Goal: Transaction & Acquisition: Purchase product/service

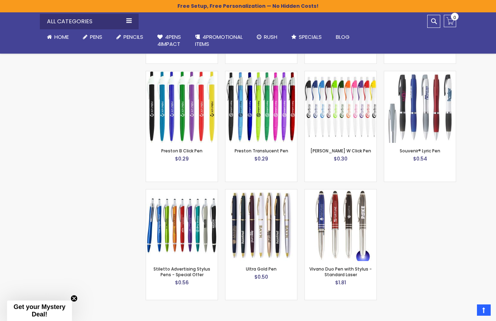
scroll to position [1406, 0]
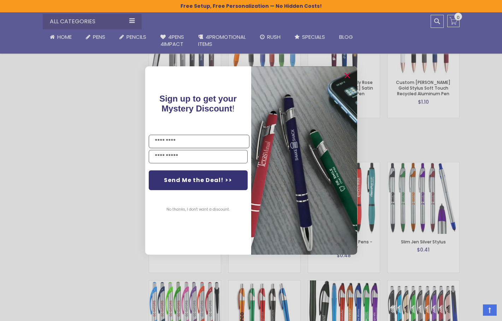
drag, startPoint x: 500, startPoint y: 59, endPoint x: 491, endPoint y: 222, distance: 164.0
click at [350, 75] on circle "Close dialog" at bounding box center [346, 76] width 11 height 11
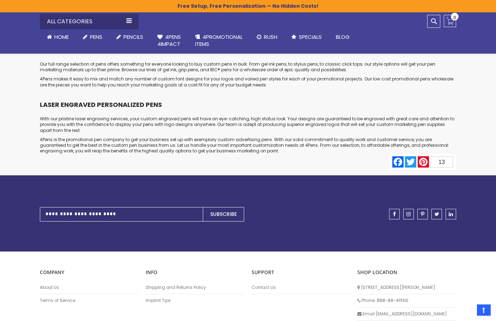
scroll to position [3509, 0]
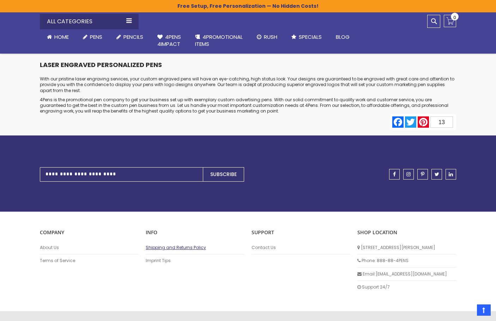
click at [178, 245] on link "Shipping and Returns Policy" at bounding box center [195, 248] width 99 height 6
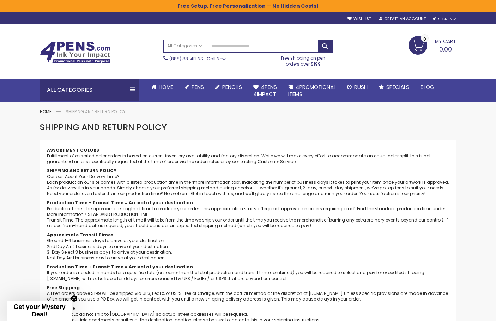
click at [79, 49] on img at bounding box center [75, 52] width 71 height 23
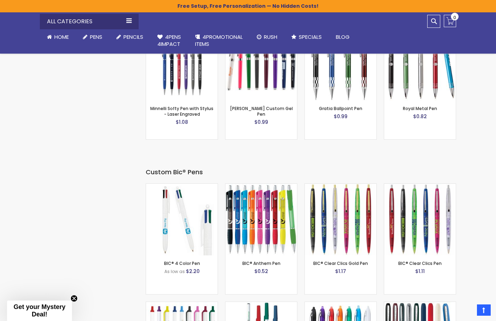
scroll to position [2189, 0]
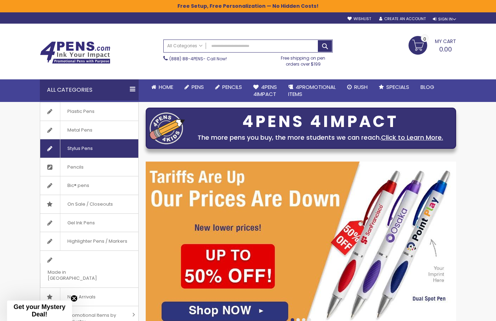
click at [77, 148] on span "Stylus Pens" at bounding box center [80, 148] width 40 height 18
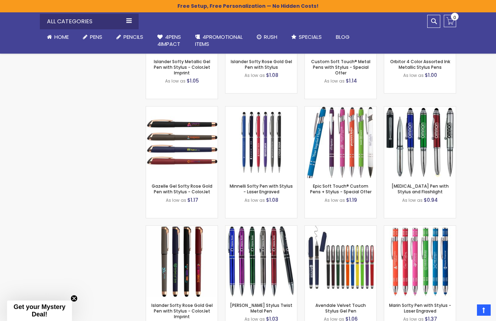
scroll to position [1695, 0]
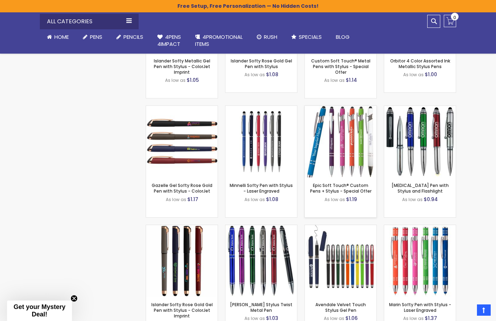
click at [342, 153] on img at bounding box center [341, 142] width 72 height 72
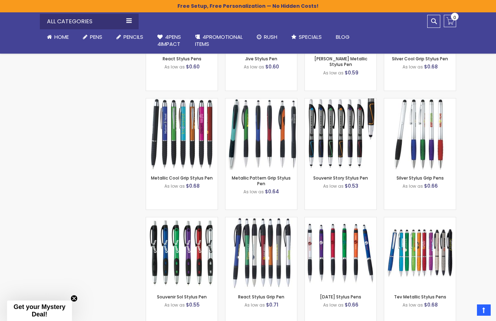
scroll to position [812, 0]
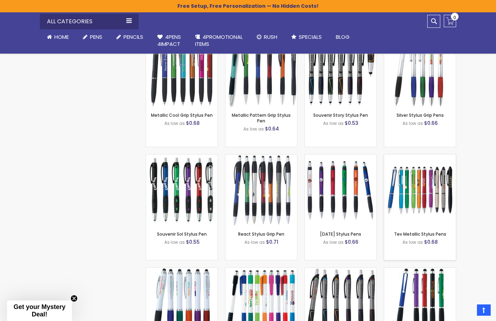
click at [411, 196] on img at bounding box center [420, 191] width 72 height 72
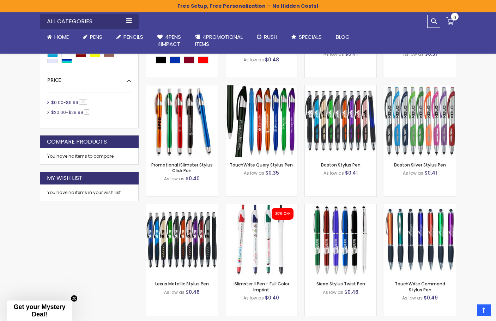
scroll to position [282, 0]
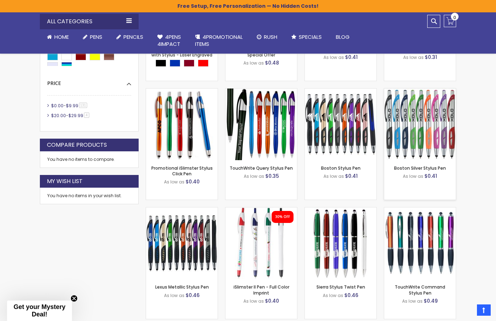
click at [417, 138] on img at bounding box center [420, 125] width 72 height 72
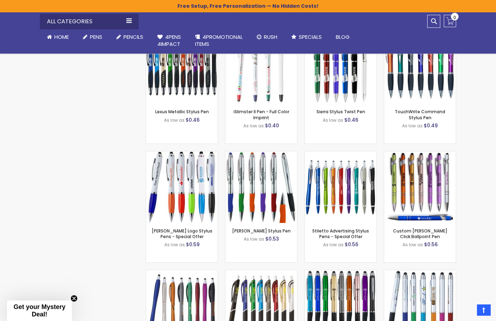
scroll to position [459, 0]
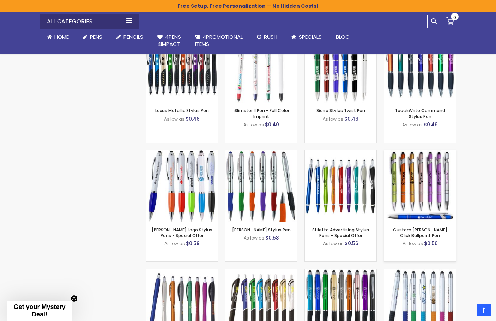
click at [416, 193] on img at bounding box center [420, 186] width 72 height 72
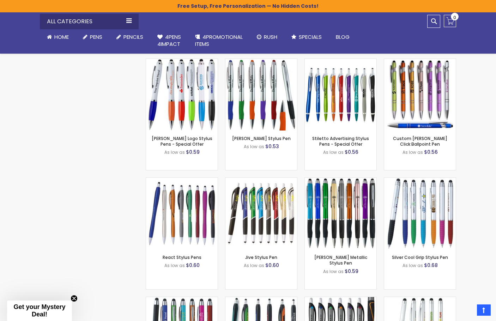
scroll to position [635, 0]
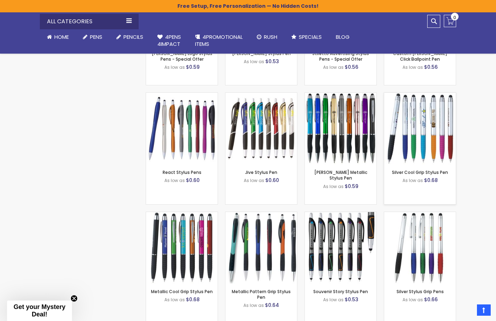
click at [419, 137] on img at bounding box center [420, 129] width 72 height 72
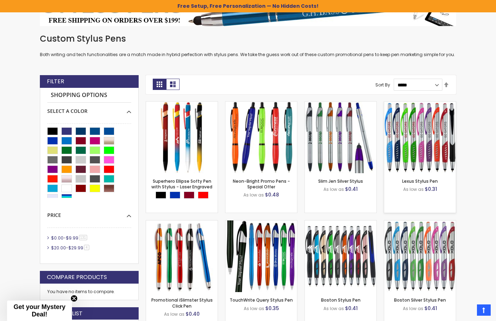
scroll to position [177, 0]
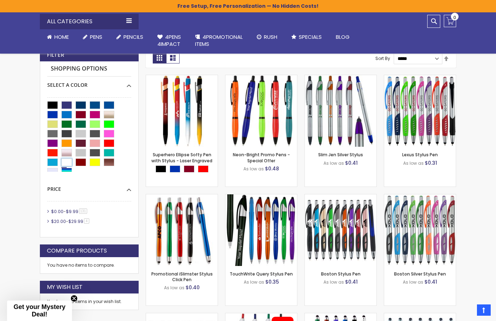
click at [66, 162] on div "White" at bounding box center [66, 163] width 11 height 8
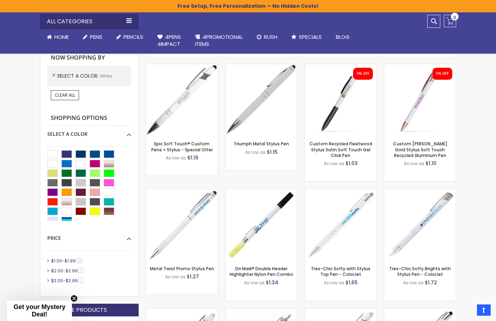
scroll to position [212, 0]
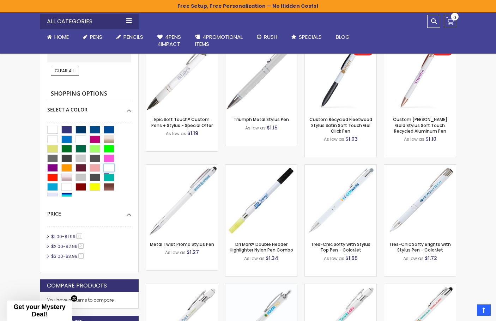
click at [107, 169] on div "Red" at bounding box center [109, 168] width 11 height 8
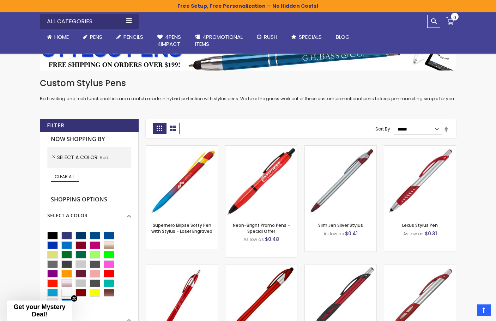
scroll to position [141, 0]
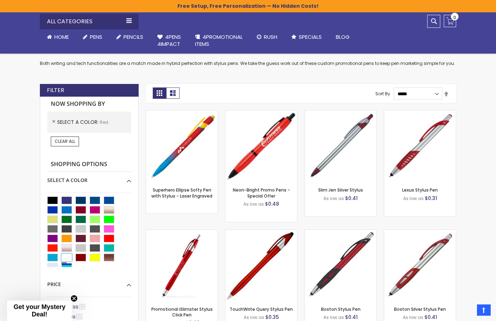
click at [66, 258] on div "White" at bounding box center [66, 258] width 11 height 8
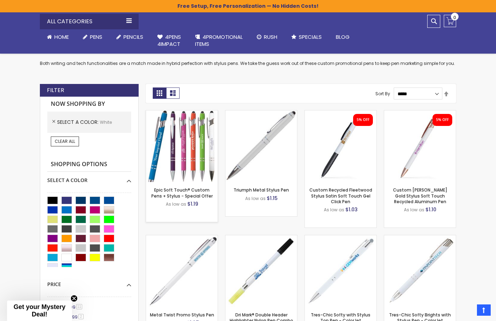
click at [180, 155] on img at bounding box center [182, 146] width 72 height 72
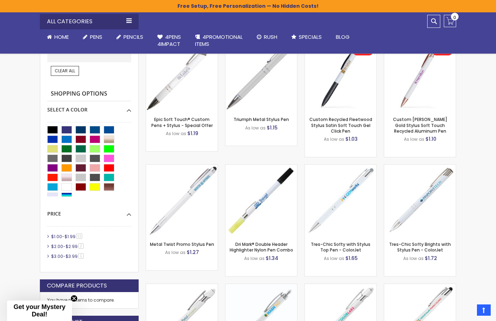
scroll to position [177, 0]
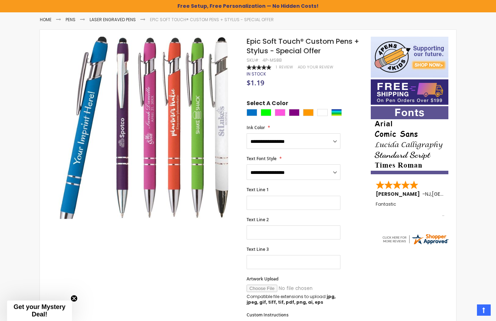
scroll to position [106, 0]
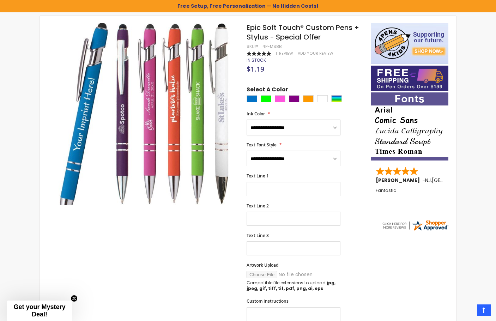
click at [338, 131] on select "**********" at bounding box center [294, 128] width 94 height 16
select select "****"
click at [247, 120] on select "**********" at bounding box center [294, 128] width 94 height 16
click at [336, 158] on select "**********" at bounding box center [294, 159] width 94 height 16
select select "****"
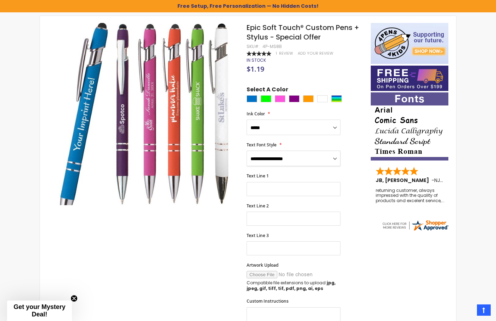
click at [247, 151] on select "**********" at bounding box center [294, 159] width 94 height 16
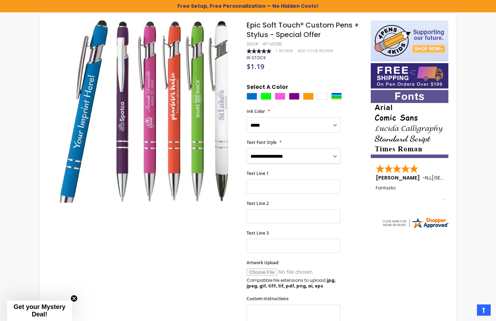
scroll to position [0, 0]
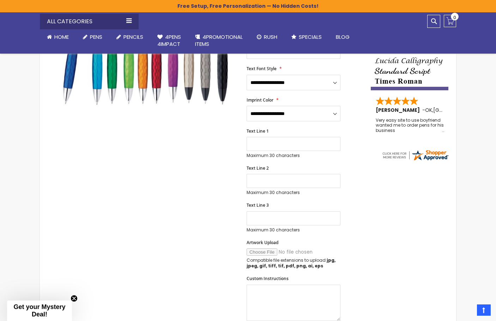
scroll to position [177, 0]
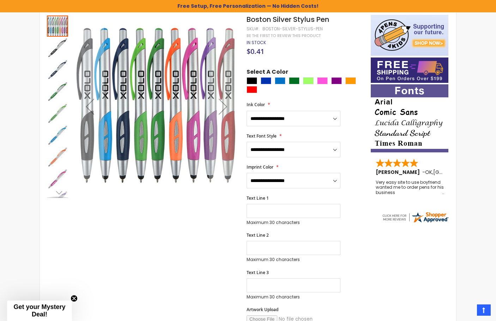
scroll to position [71, 0]
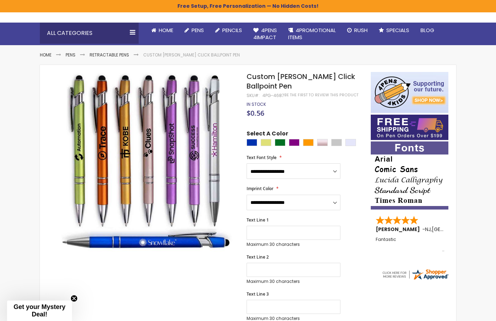
scroll to position [71, 0]
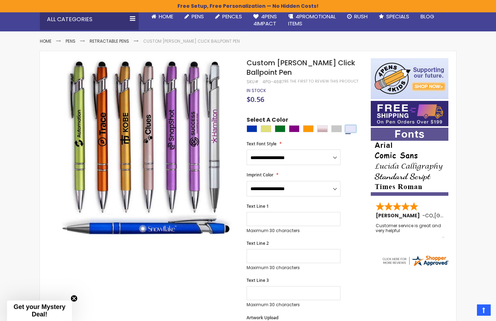
click at [351, 129] on div "Lavender" at bounding box center [351, 128] width 11 height 7
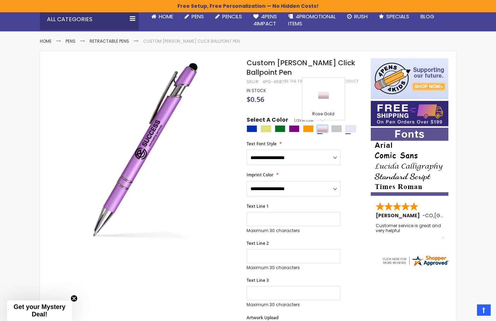
click at [324, 130] on div "Rose Gold" at bounding box center [322, 128] width 11 height 7
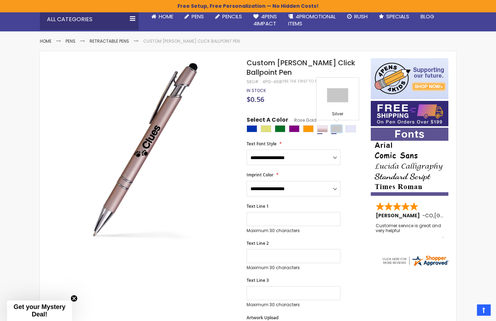
click at [335, 129] on div "Silver" at bounding box center [336, 128] width 11 height 7
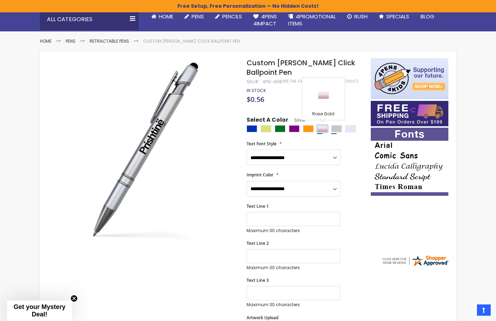
click at [325, 129] on div "Rose Gold" at bounding box center [322, 128] width 11 height 7
type input "****"
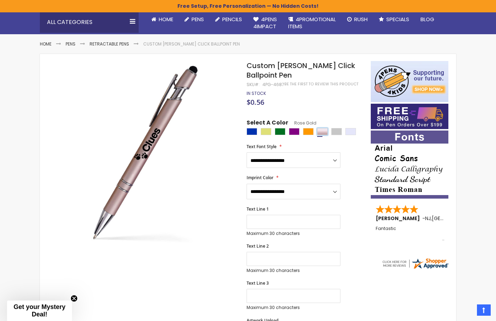
scroll to position [0, 0]
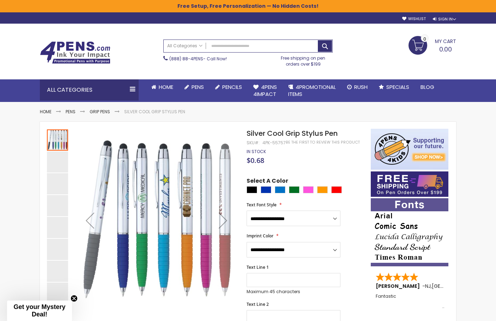
scroll to position [35, 0]
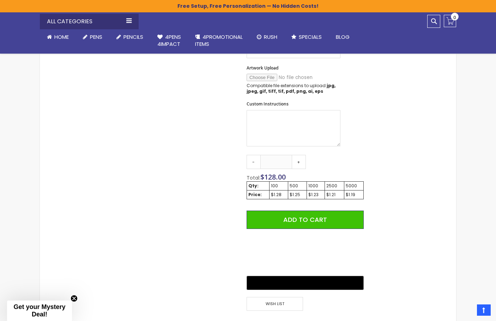
scroll to position [318, 0]
